Goal: Navigation & Orientation: Understand site structure

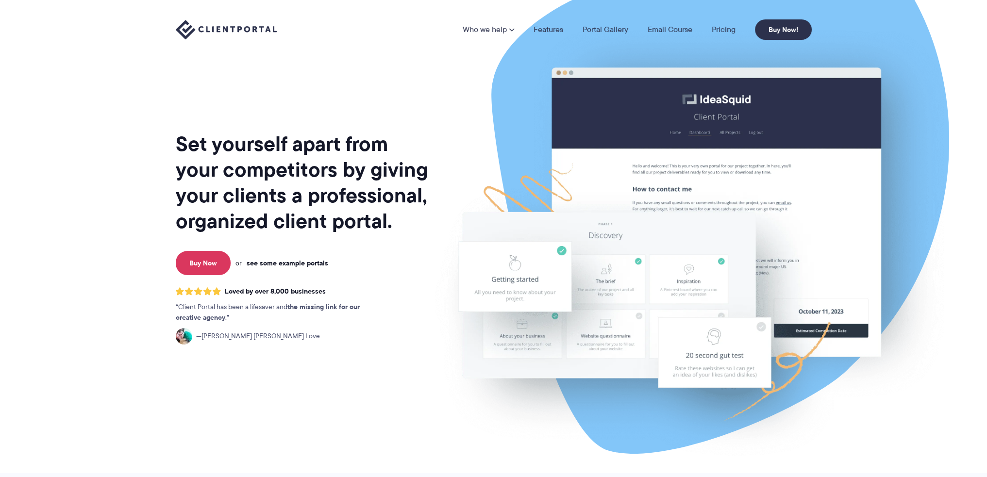
click at [299, 264] on link "see some example portals" at bounding box center [288, 263] width 82 height 9
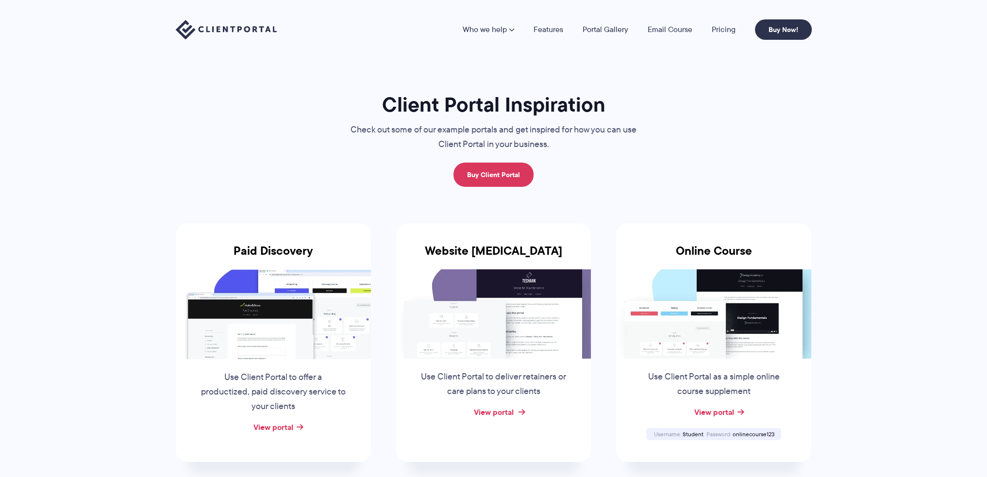
click at [507, 410] on link "View portal" at bounding box center [493, 412] width 40 height 12
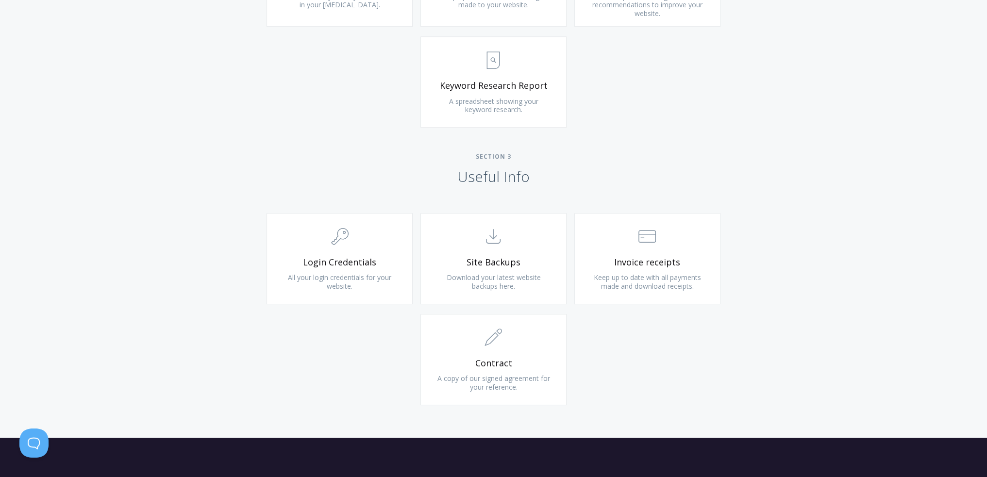
scroll to position [777, 0]
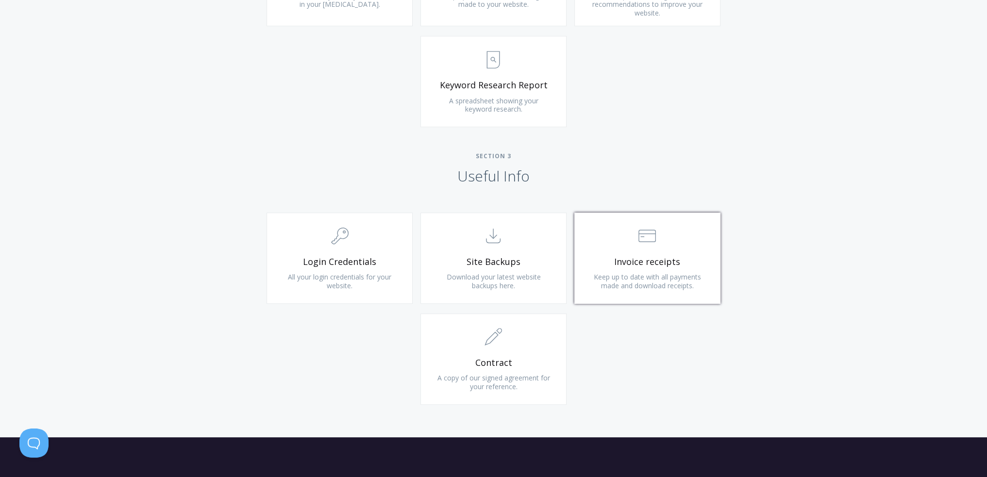
click at [653, 276] on span "Keep up to date with all payments made and download receipts." at bounding box center [647, 281] width 107 height 18
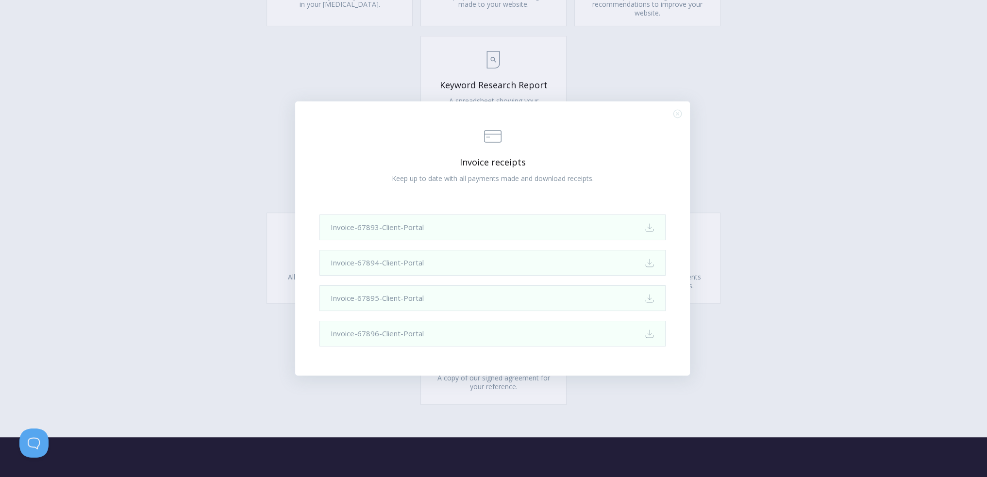
click at [814, 213] on div ".st0{fill:none;stroke:#000000;stroke-width:2;stroke-miterlimit:10;} Financial I…" at bounding box center [493, 238] width 987 height 477
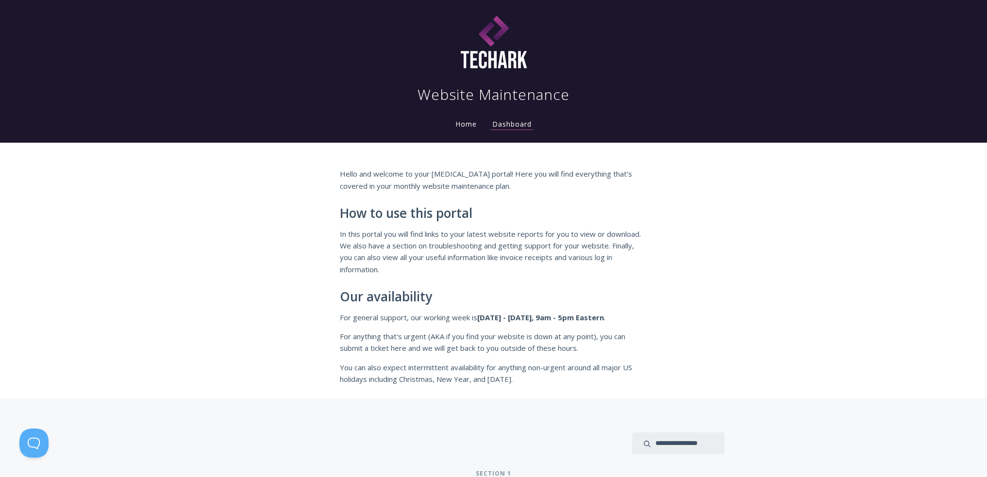
scroll to position [0, 0]
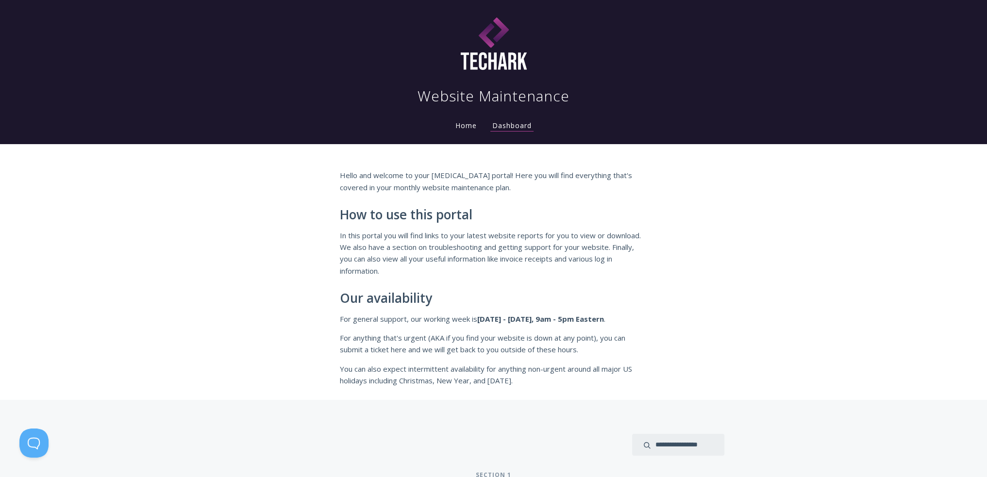
click at [468, 128] on link "Home" at bounding box center [465, 125] width 25 height 9
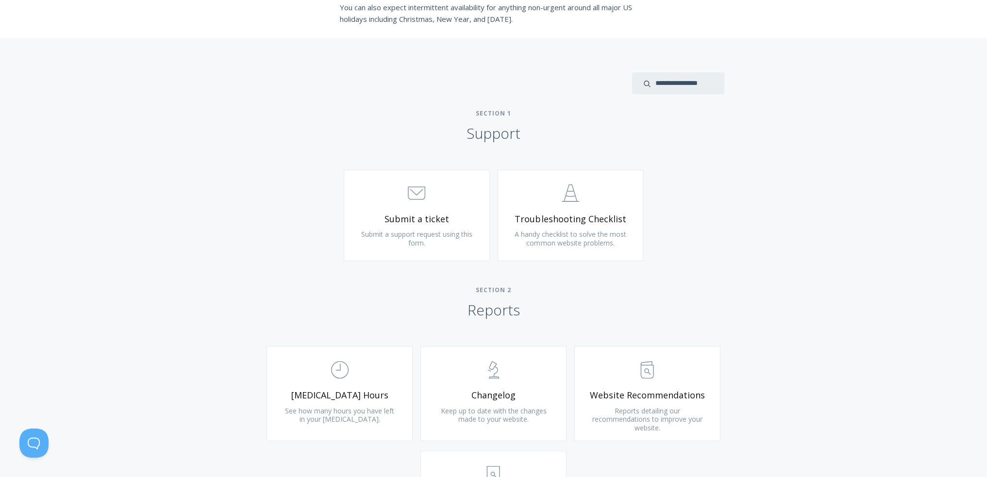
scroll to position [437, 0]
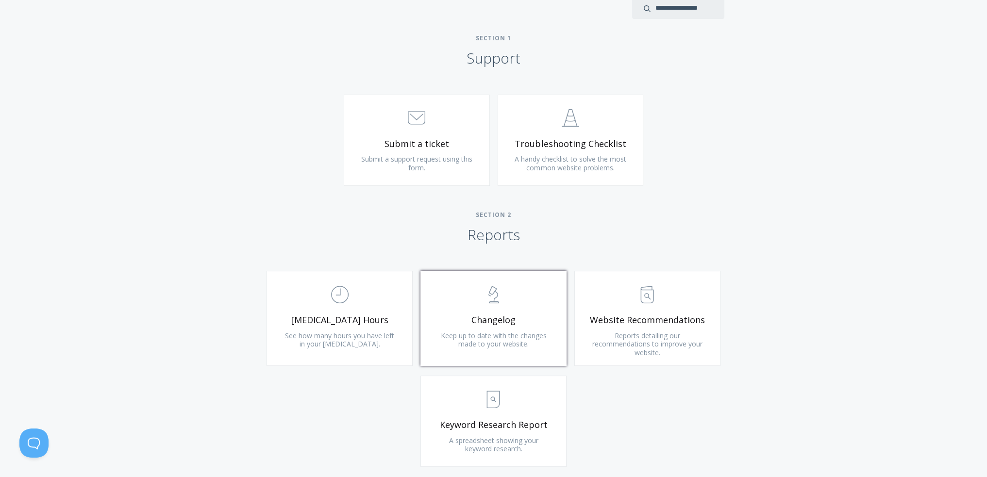
click at [458, 342] on span "Keep up to date with the changes made to your website." at bounding box center [493, 340] width 106 height 18
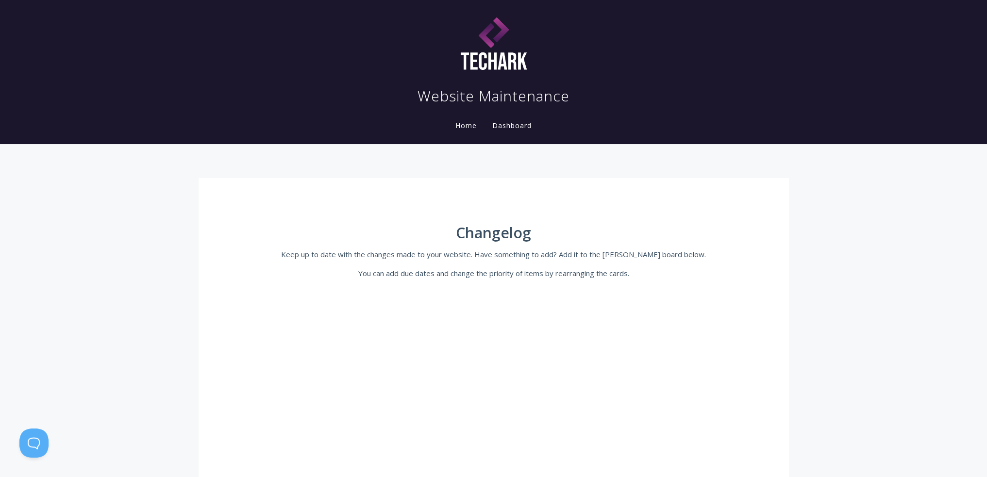
click at [459, 122] on link "Home" at bounding box center [465, 125] width 25 height 9
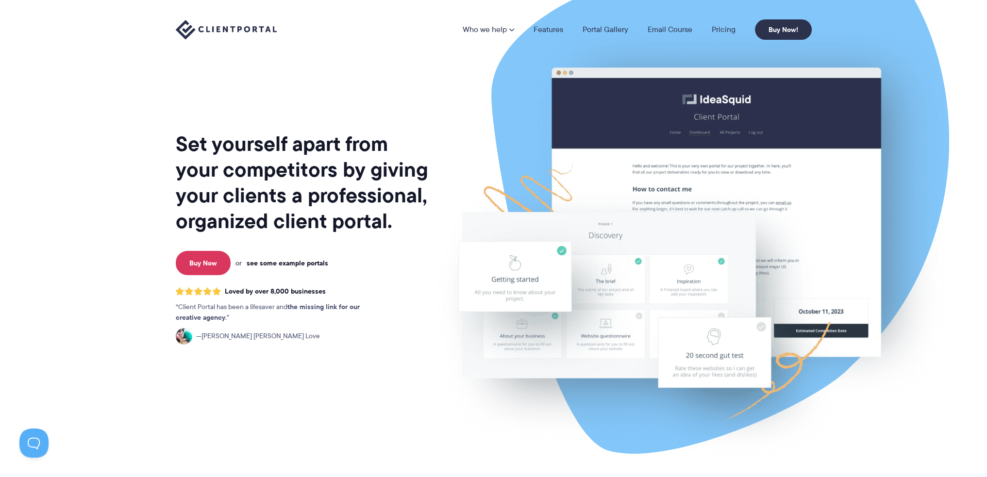
click at [303, 262] on link "see some example portals" at bounding box center [288, 263] width 82 height 9
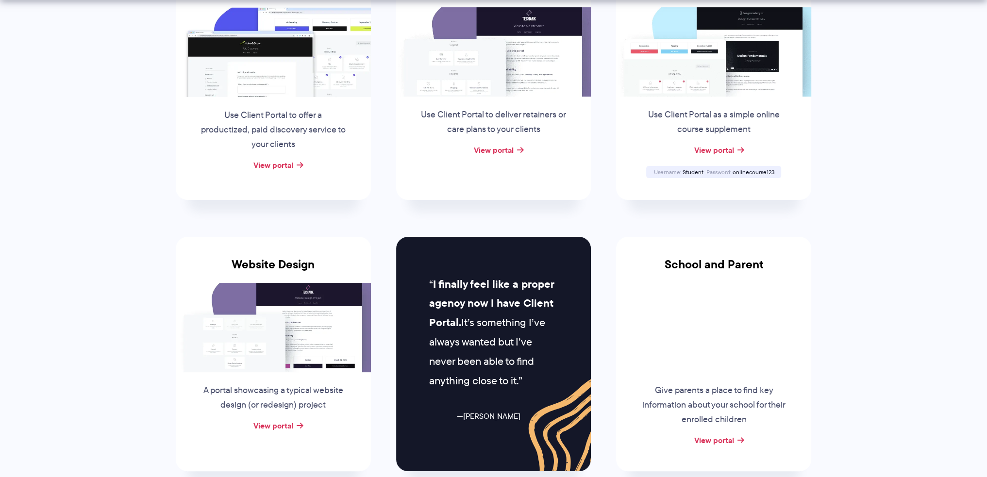
scroll to position [291, 0]
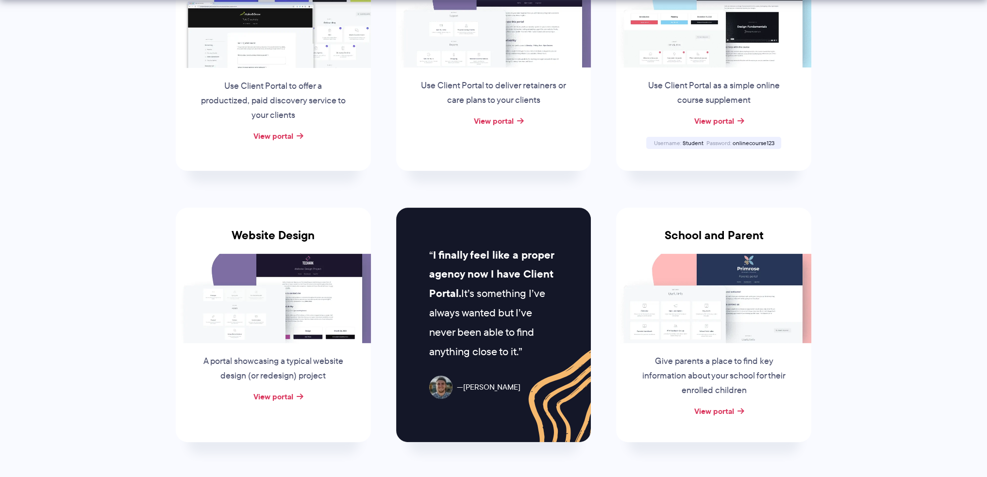
click at [318, 303] on img at bounding box center [273, 298] width 195 height 89
click at [277, 394] on link "View portal" at bounding box center [273, 397] width 40 height 12
